Goal: Entertainment & Leisure: Browse casually

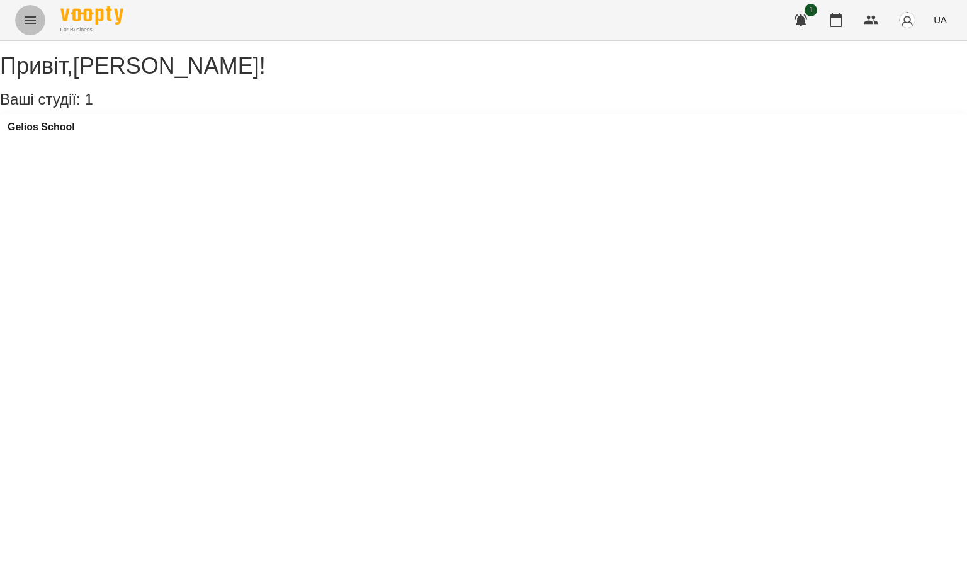
click at [25, 18] on icon "Menu" at bounding box center [30, 20] width 15 height 15
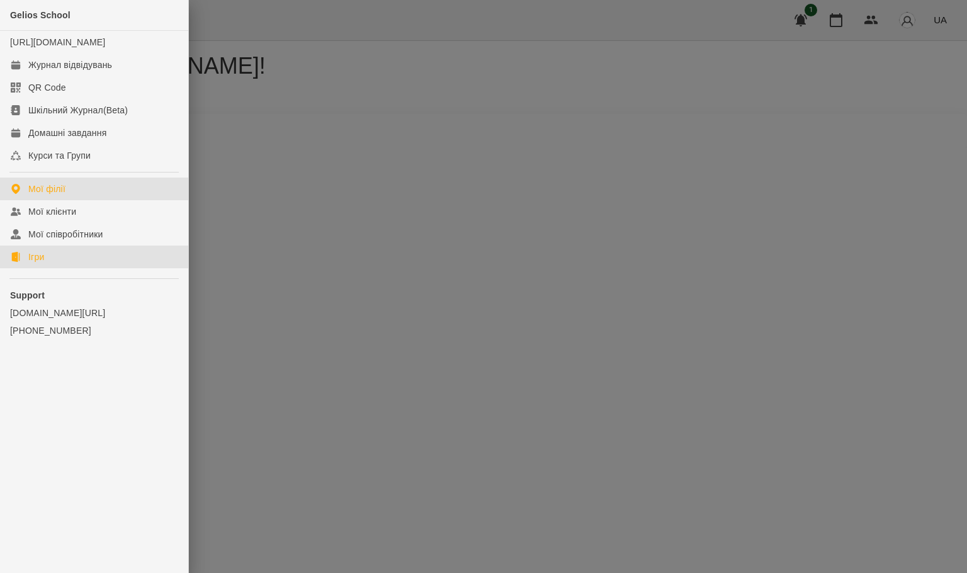
click at [57, 268] on link "Ігри" at bounding box center [94, 257] width 188 height 23
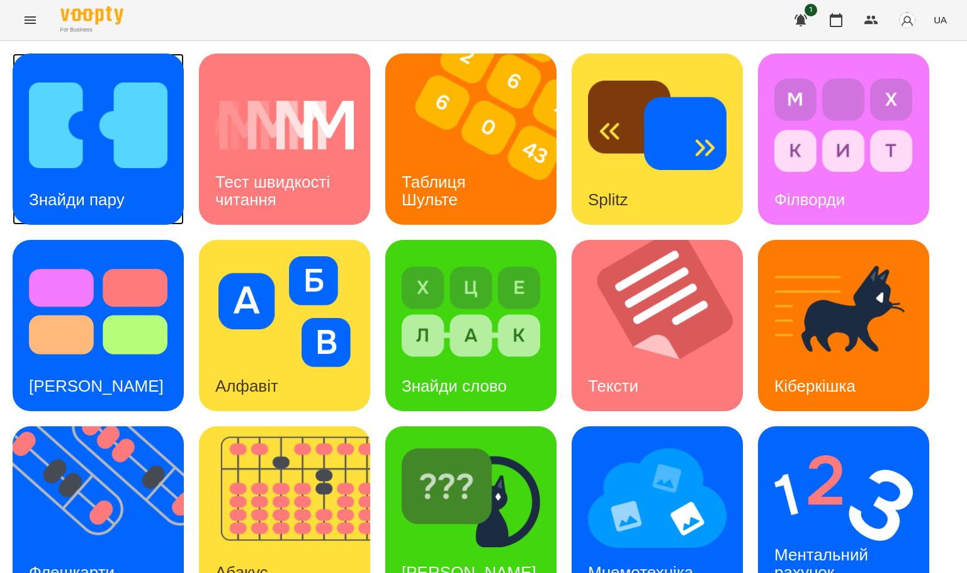
click at [70, 176] on div "Знайди пару" at bounding box center [77, 200] width 128 height 50
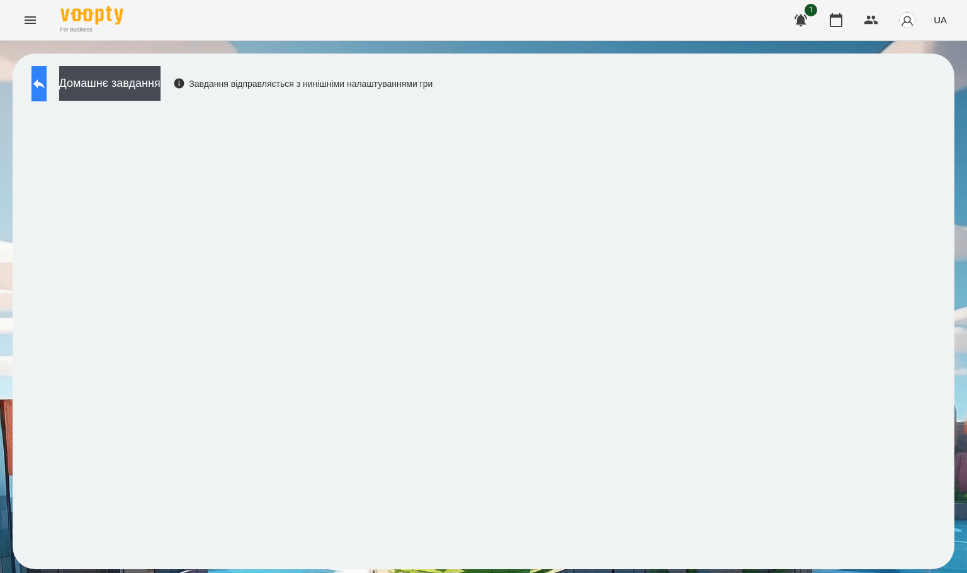
click at [47, 91] on icon at bounding box center [38, 83] width 15 height 15
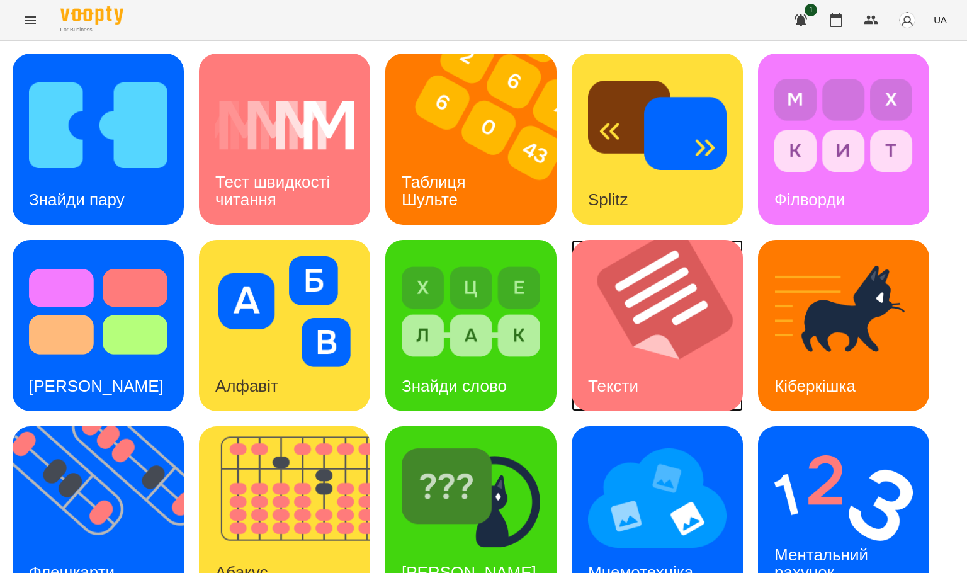
click at [596, 356] on img at bounding box center [665, 325] width 187 height 171
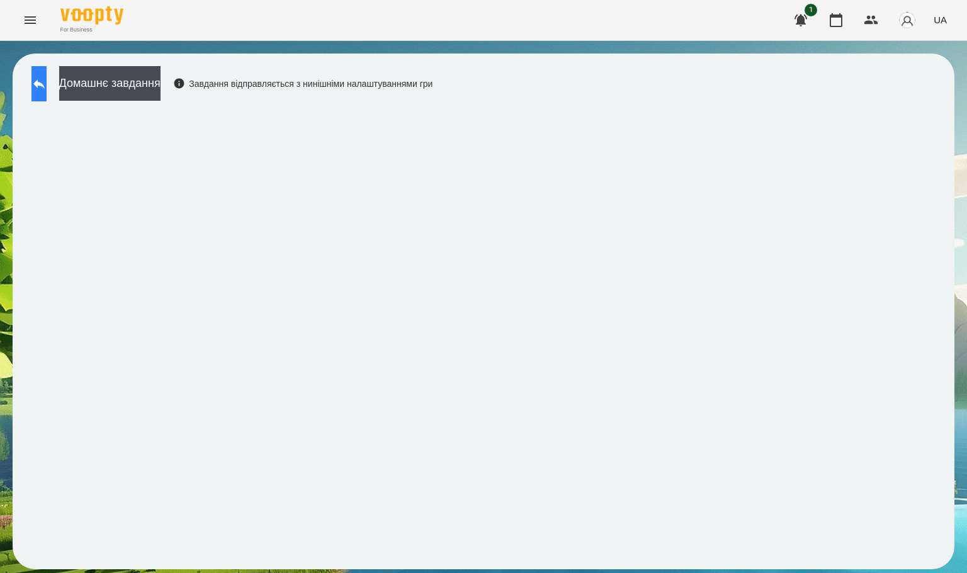
click at [47, 82] on icon at bounding box center [38, 83] width 15 height 15
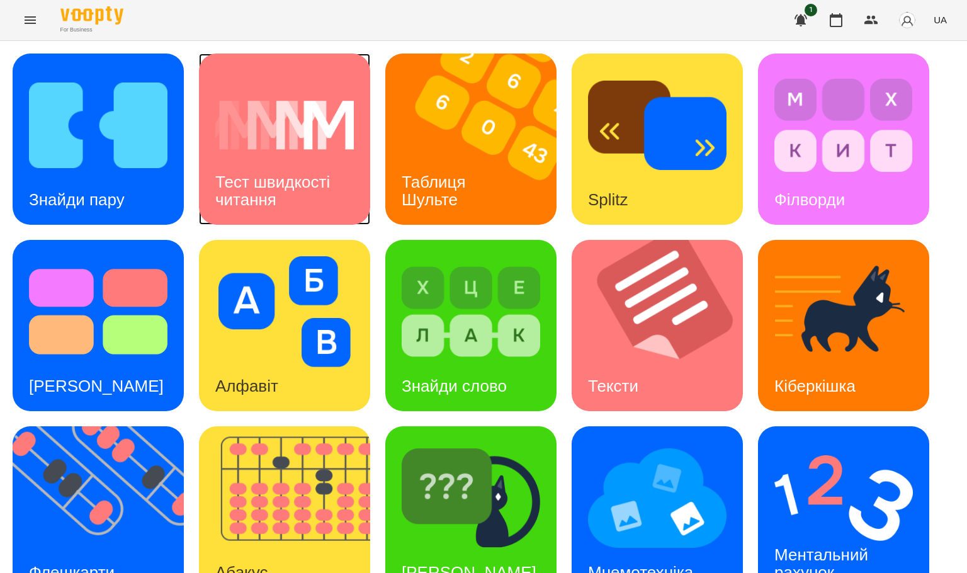
click at [320, 163] on div "Тест швидкості читання" at bounding box center [284, 190] width 171 height 67
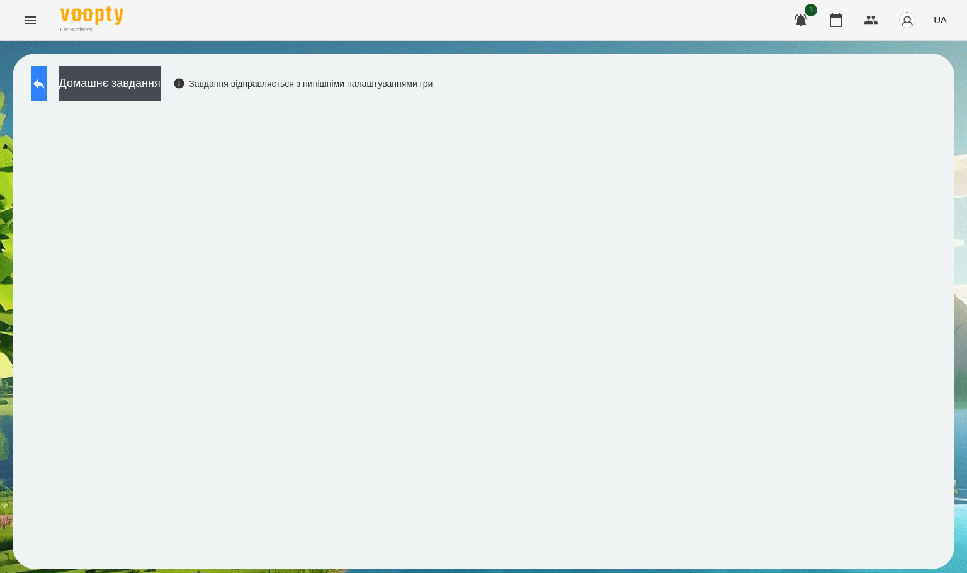
click at [47, 79] on icon at bounding box center [38, 83] width 15 height 15
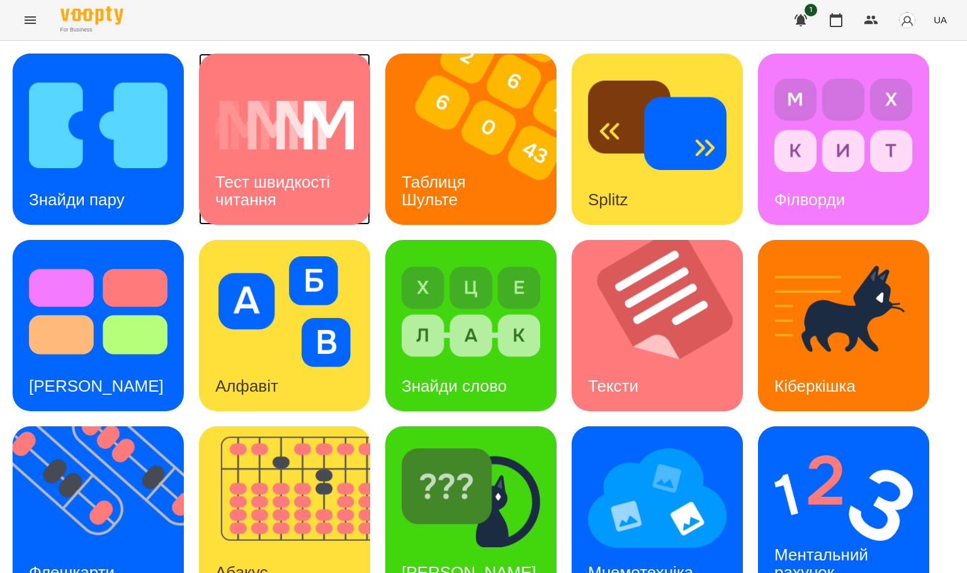
click at [284, 193] on div "Тест швидкості читання" at bounding box center [284, 190] width 171 height 67
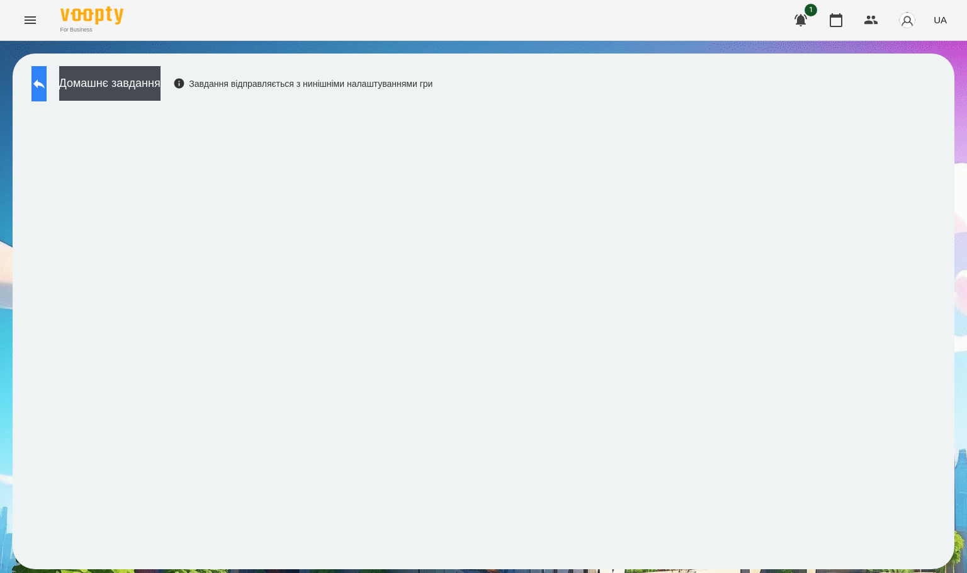
click at [47, 95] on button at bounding box center [38, 83] width 15 height 35
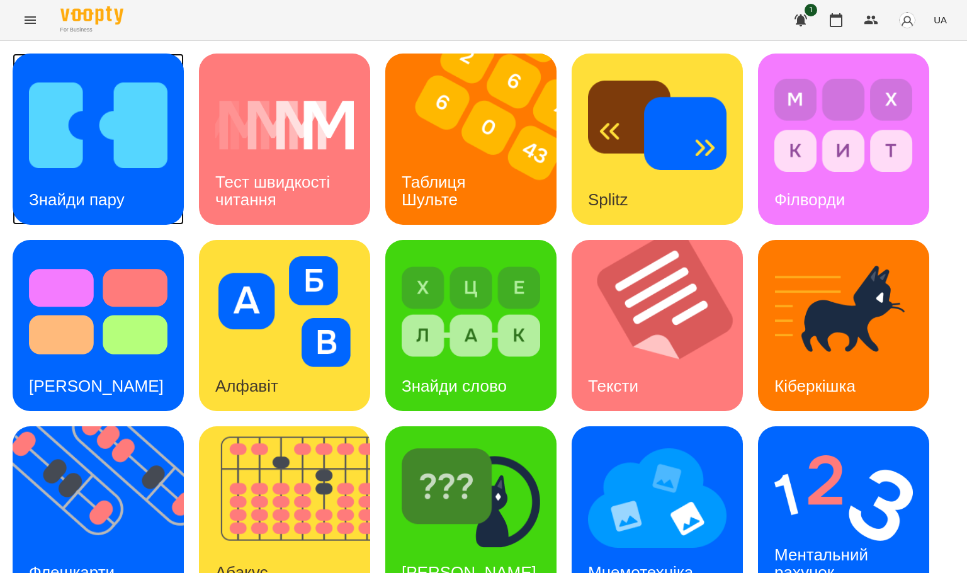
click at [51, 186] on div "Знайди пару" at bounding box center [77, 200] width 128 height 50
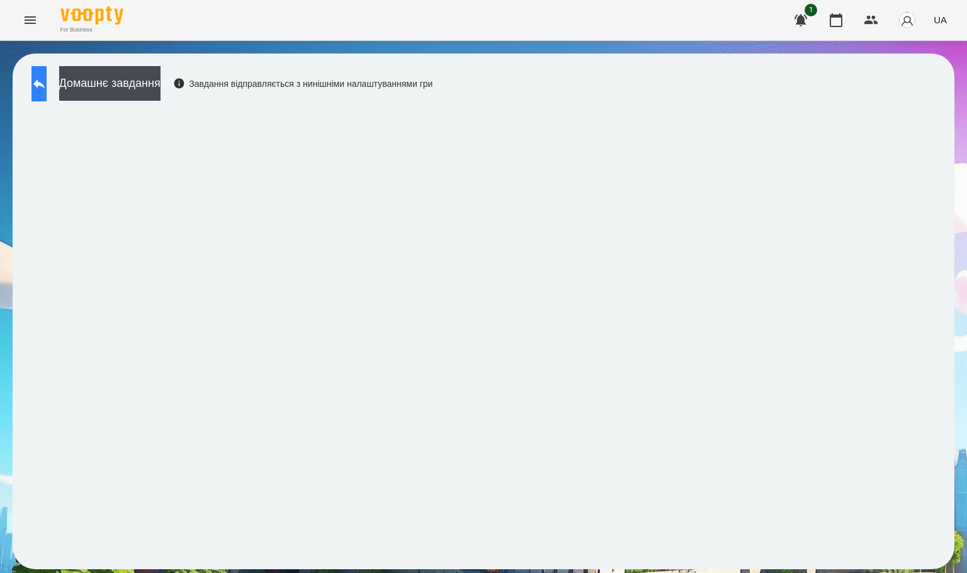
click at [45, 91] on icon at bounding box center [38, 83] width 15 height 15
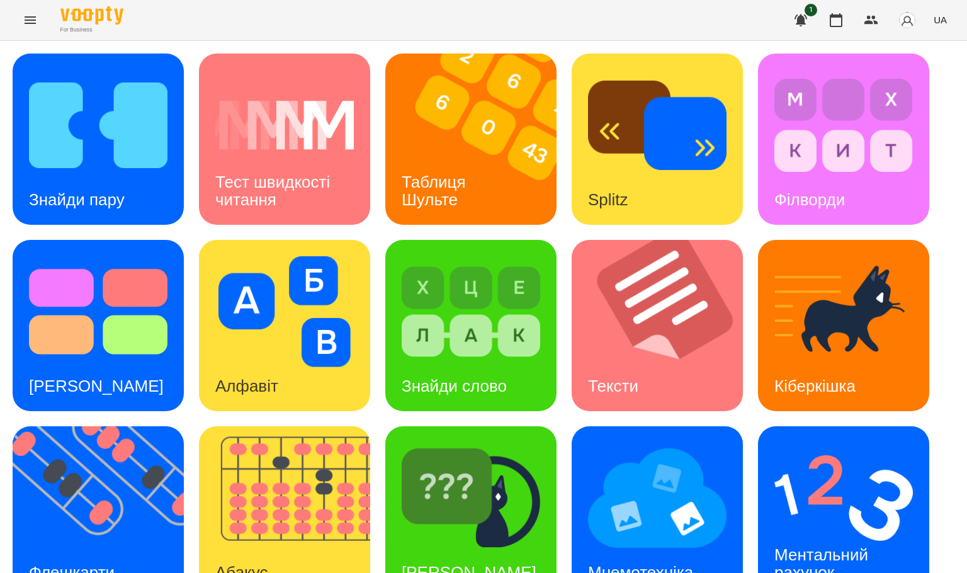
scroll to position [223, 0]
click at [622, 443] on img at bounding box center [657, 498] width 138 height 111
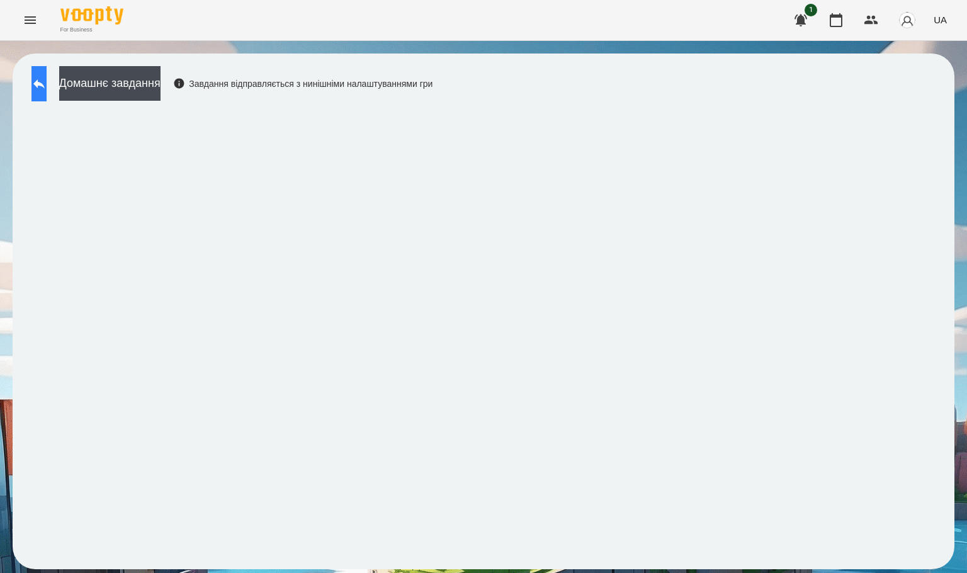
click at [47, 91] on icon at bounding box center [38, 83] width 15 height 15
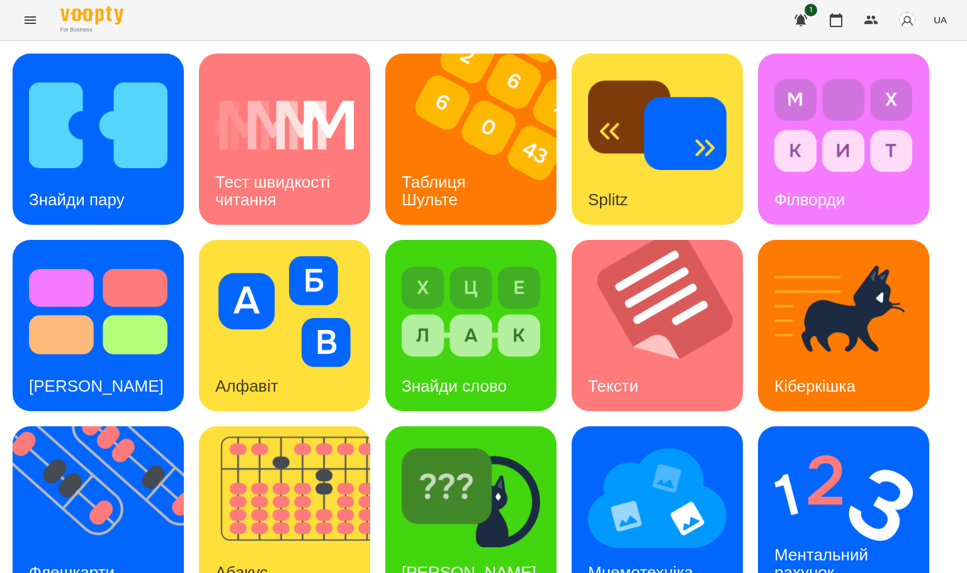
scroll to position [189, 0]
click at [502, 443] on img at bounding box center [471, 498] width 138 height 111
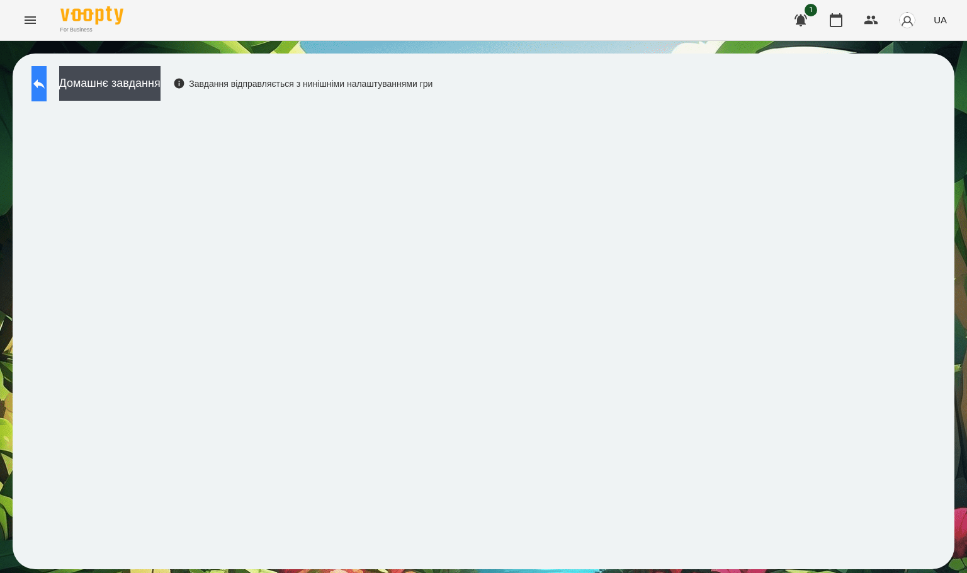
click at [47, 93] on button at bounding box center [38, 83] width 15 height 35
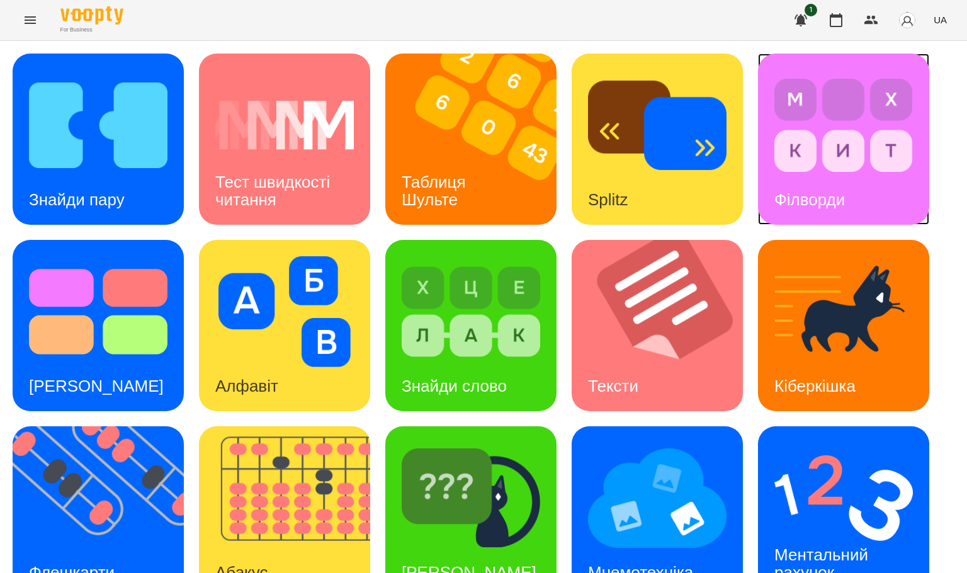
click at [856, 137] on img at bounding box center [843, 125] width 138 height 111
